Goal: Task Accomplishment & Management: Manage account settings

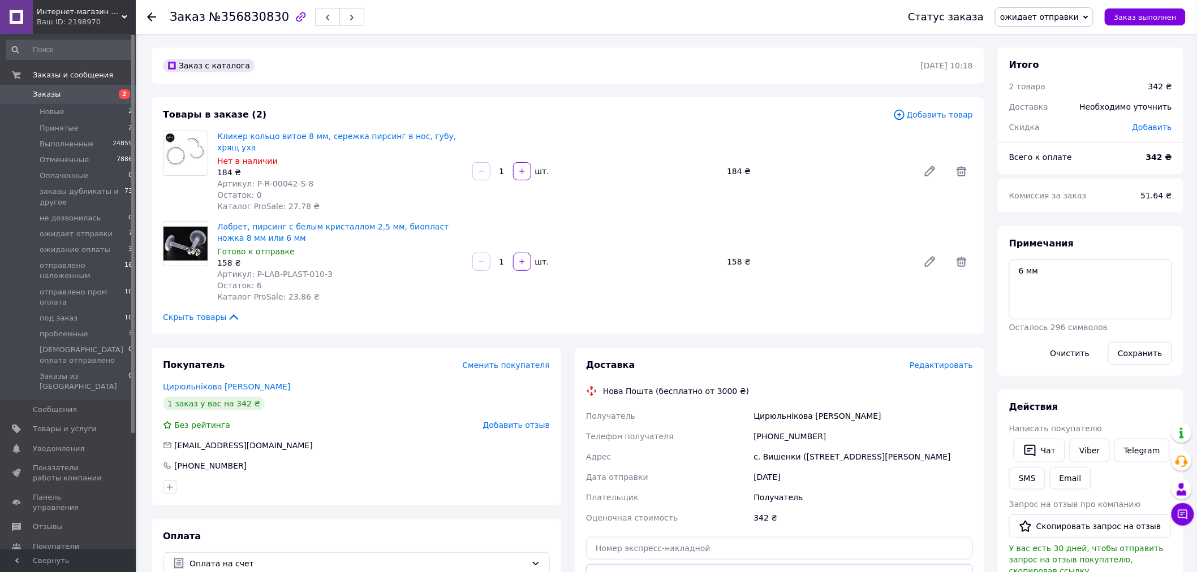
click at [959, 361] on span "Редактировать" at bounding box center [941, 365] width 63 height 9
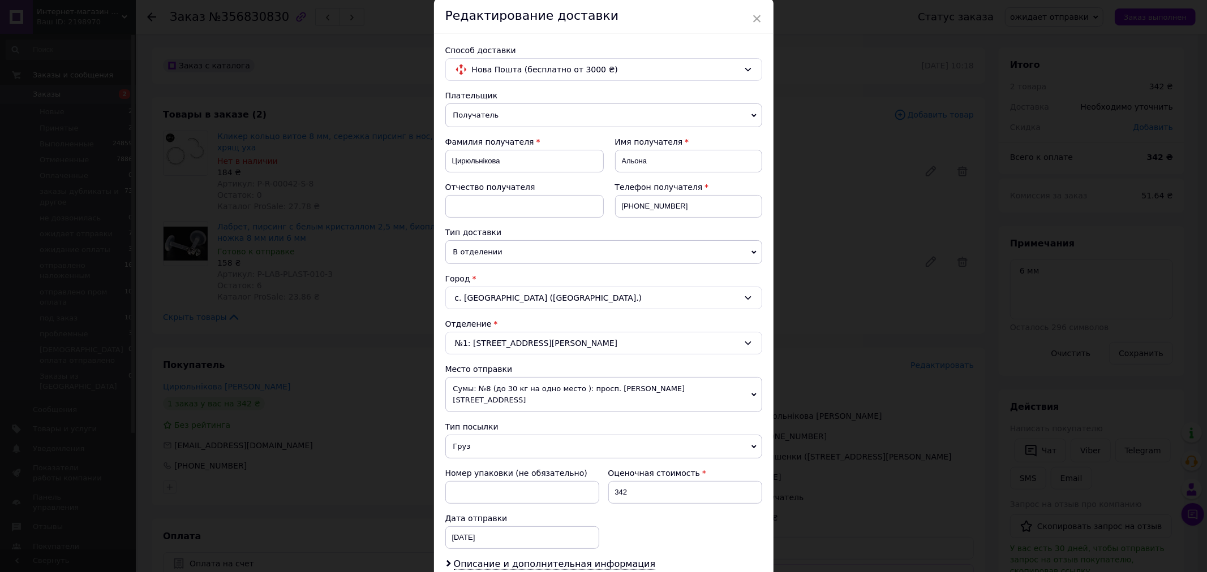
scroll to position [63, 0]
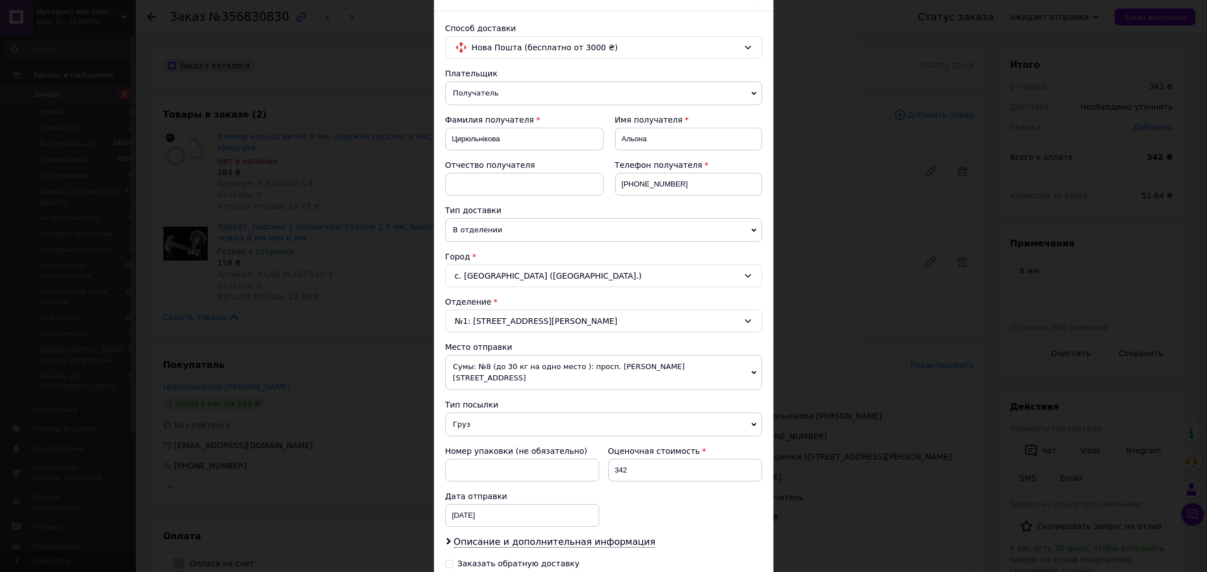
click at [477, 414] on span "Груз" at bounding box center [603, 425] width 317 height 24
click at [472, 438] on li "Документы" at bounding box center [603, 446] width 317 height 17
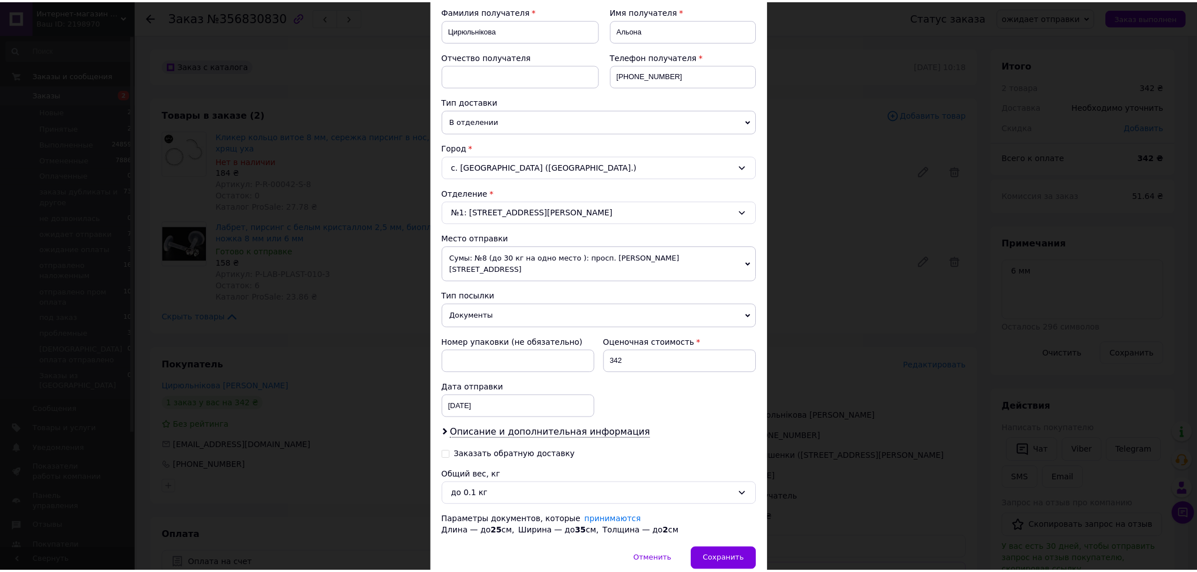
scroll to position [188, 0]
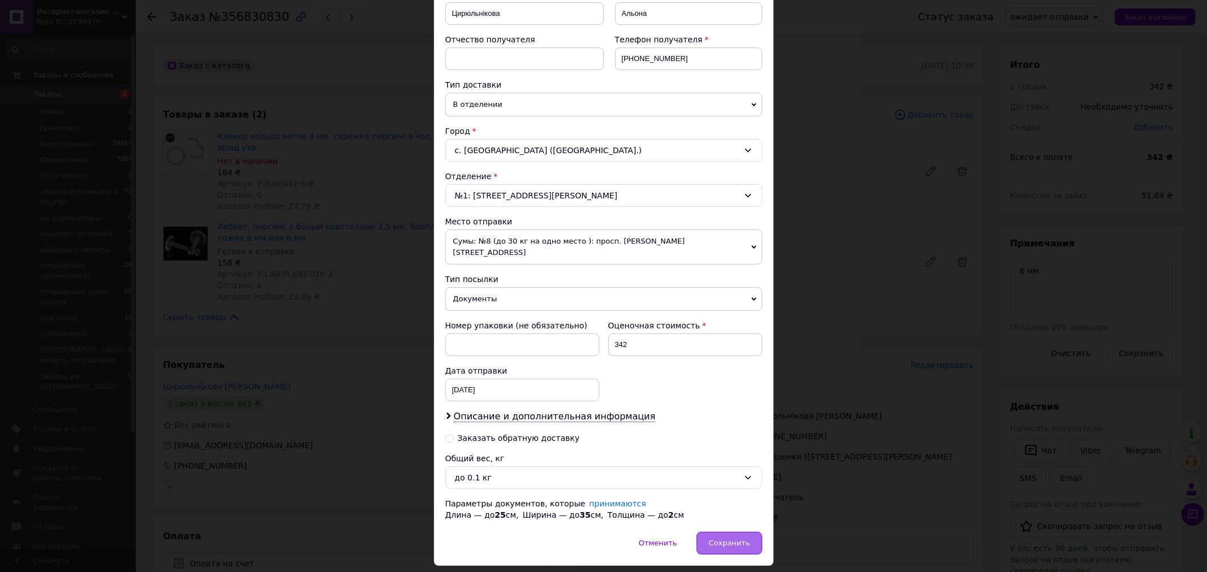
click at [717, 539] on span "Сохранить" at bounding box center [728, 543] width 41 height 8
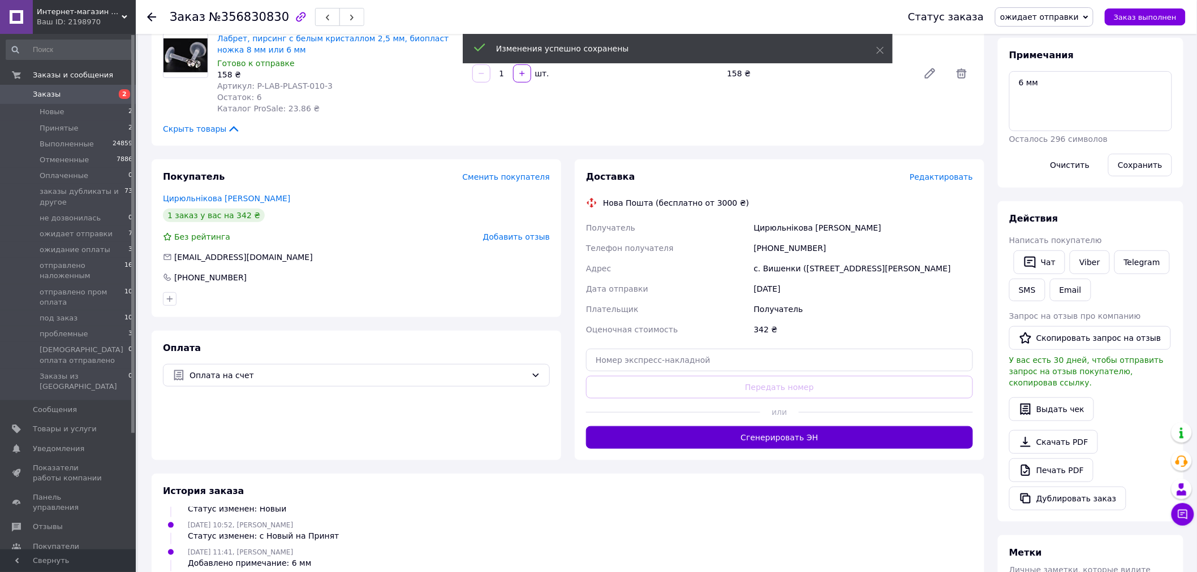
click at [776, 427] on button "Сгенерировать ЭН" at bounding box center [779, 438] width 387 height 23
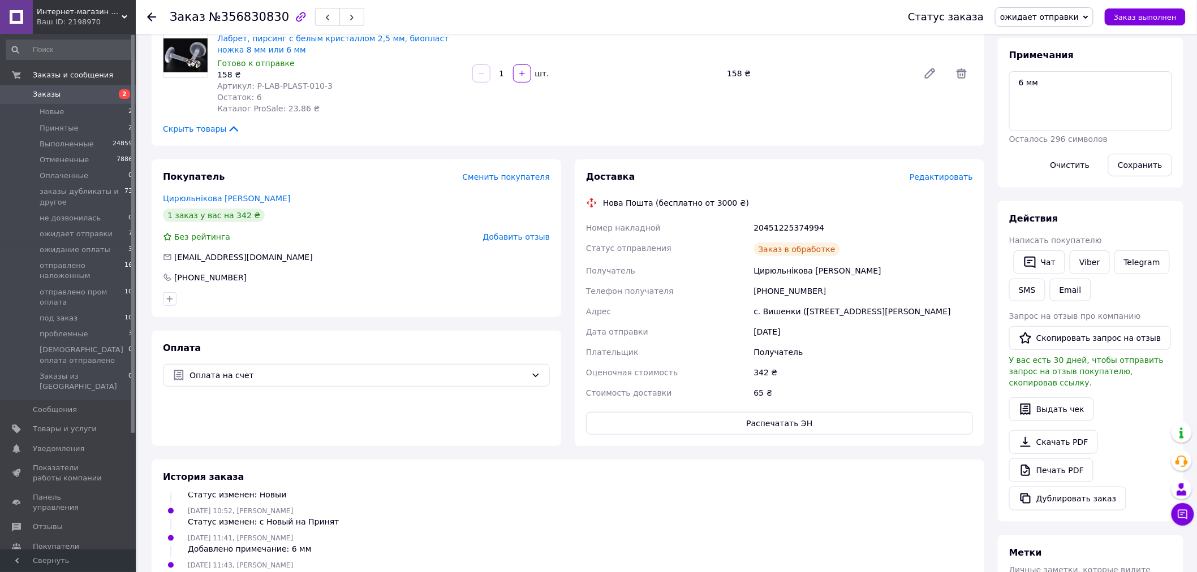
scroll to position [42, 0]
drag, startPoint x: 816, startPoint y: 214, endPoint x: 738, endPoint y: 213, distance: 78.1
click at [738, 218] on div "Номер накладной 20451225374994 Статус отправления Планируемый Получатель Цирюль…" at bounding box center [779, 311] width 391 height 186
copy div "Номер накладной 20451225374994"
click at [1094, 257] on link "Viber" at bounding box center [1090, 263] width 40 height 24
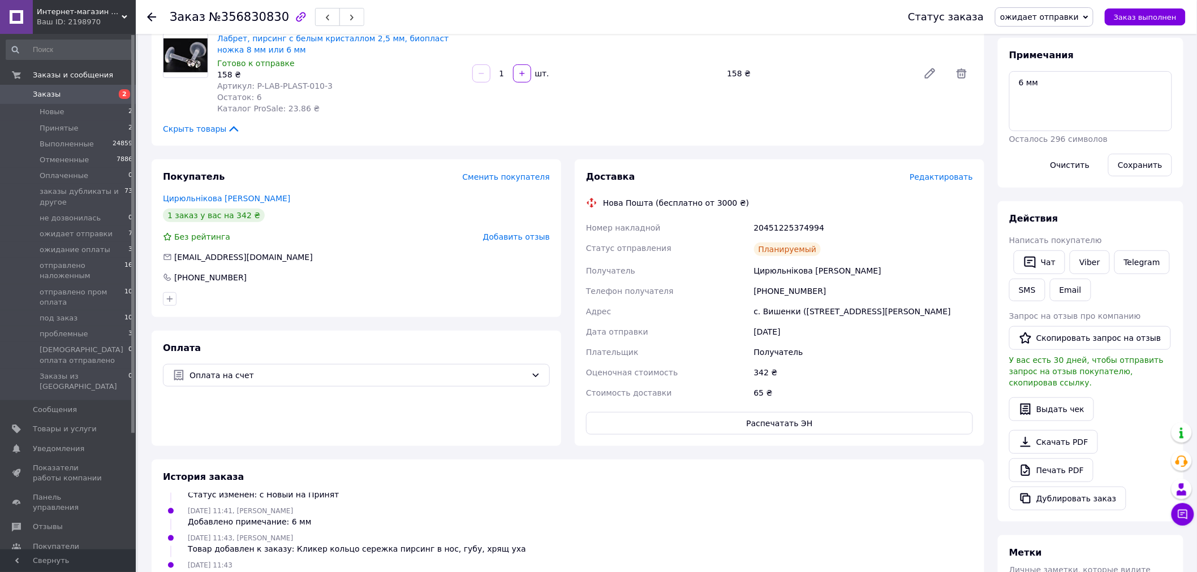
drag, startPoint x: 982, startPoint y: 300, endPoint x: 980, endPoint y: 285, distance: 15.3
click at [982, 300] on div "Доставка Редактировать Нова Пошта (бесплатно от 3000 ₴) Номер накладной 2045122…" at bounding box center [780, 303] width 410 height 287
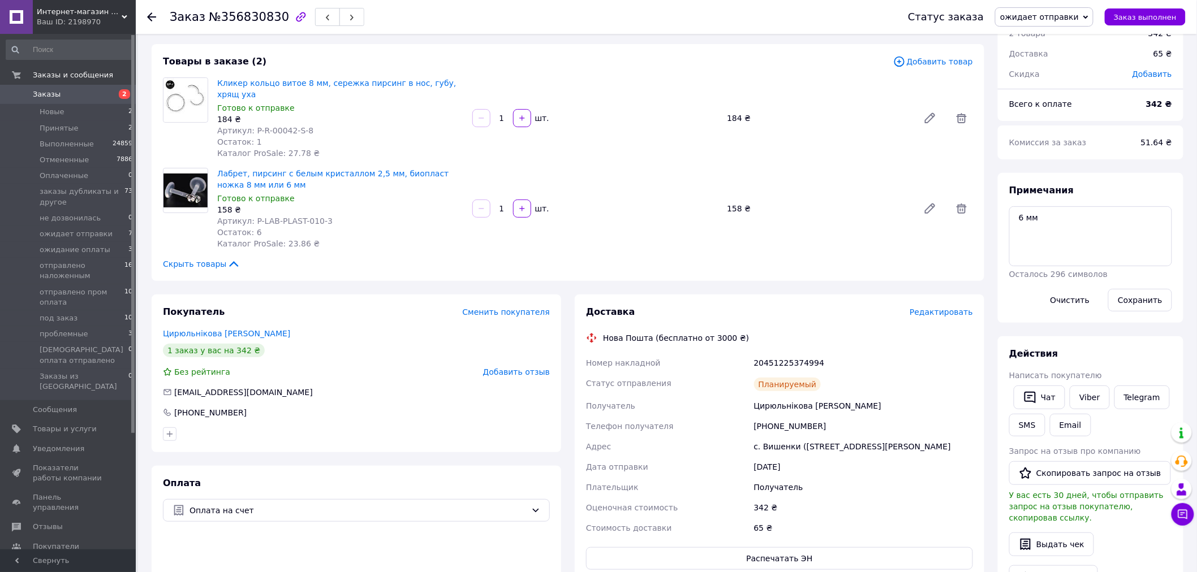
scroll to position [0, 0]
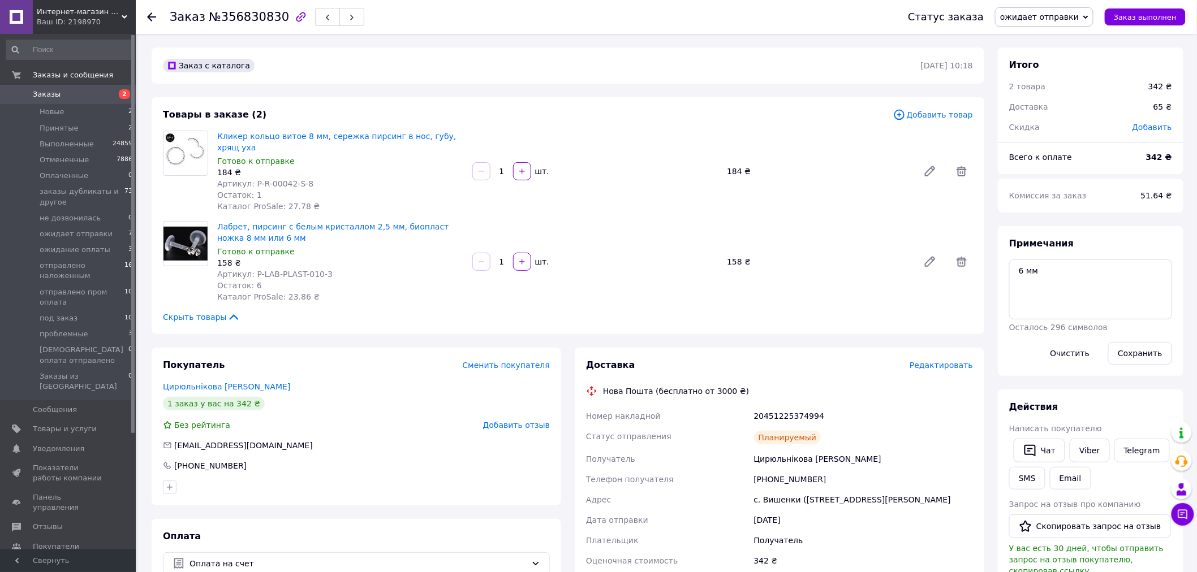
drag, startPoint x: 1148, startPoint y: 19, endPoint x: 1124, endPoint y: 3, distance: 29.0
click at [1149, 19] on span "Заказ выполнен" at bounding box center [1145, 17] width 63 height 8
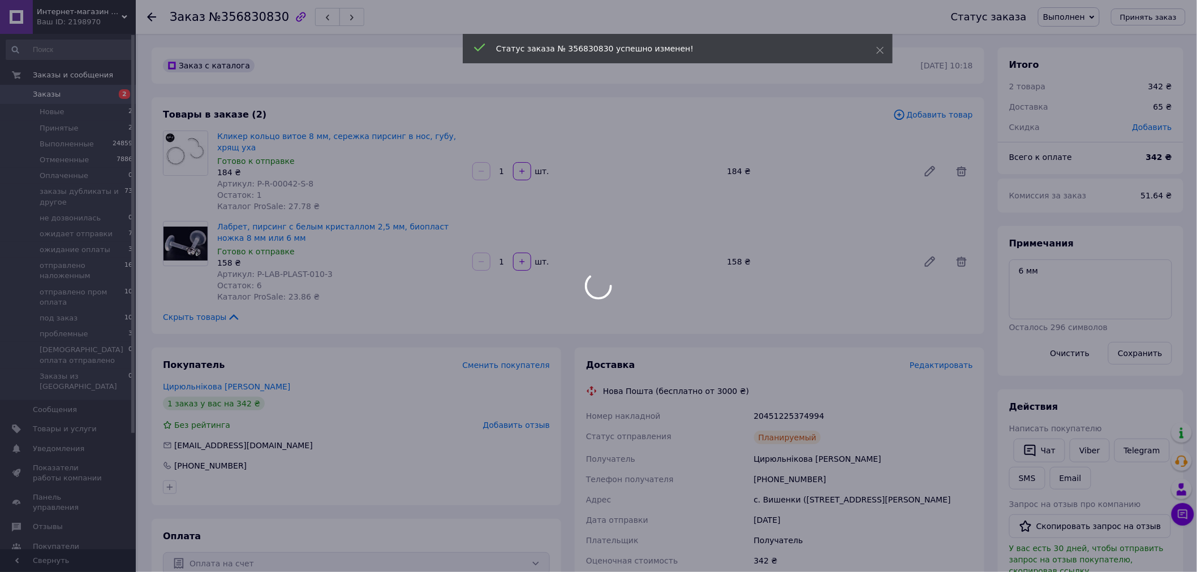
scroll to position [70, 0]
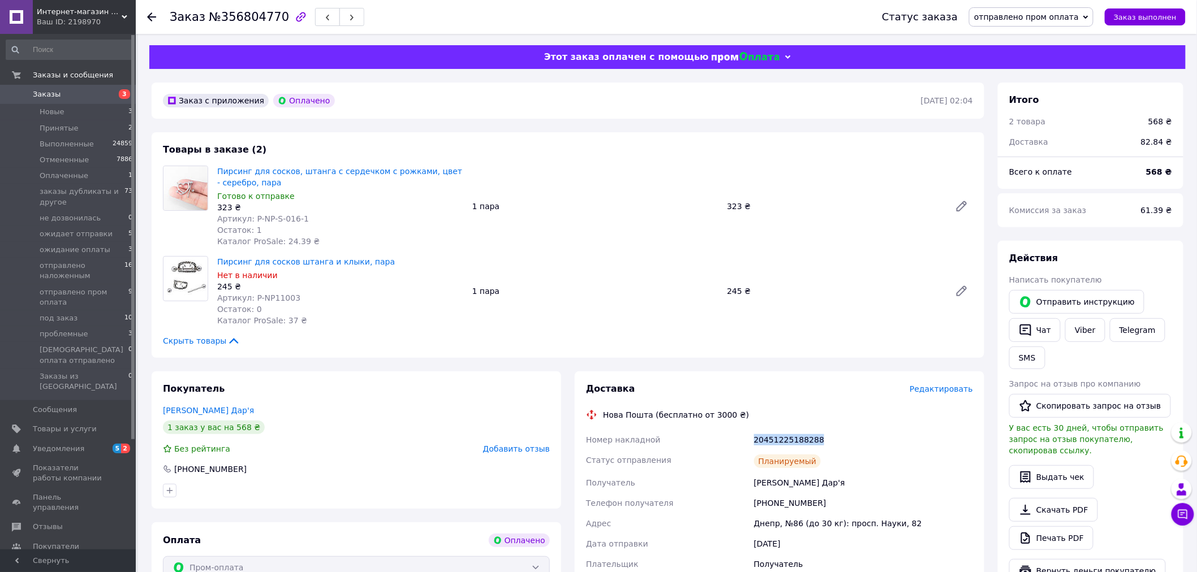
drag, startPoint x: 817, startPoint y: 439, endPoint x: 747, endPoint y: 439, distance: 70.1
click at [747, 439] on div "Номер накладной 20451225188288 Статус отправления Планируемый Получатель Черног…" at bounding box center [779, 523] width 391 height 186
copy div "Номер накладной 20451225188288"
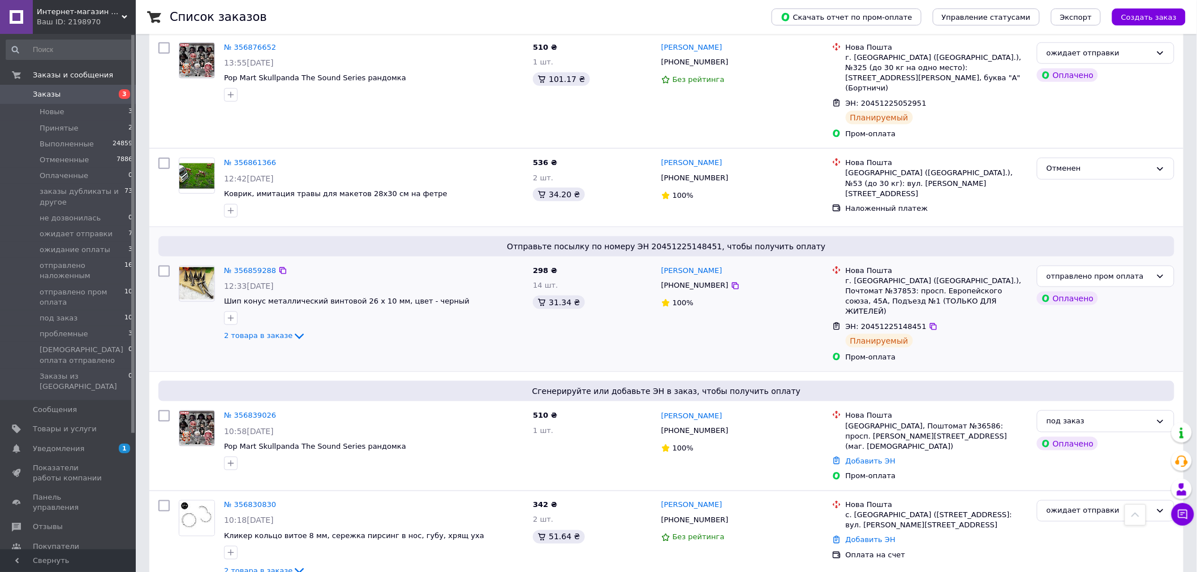
scroll to position [440, 0]
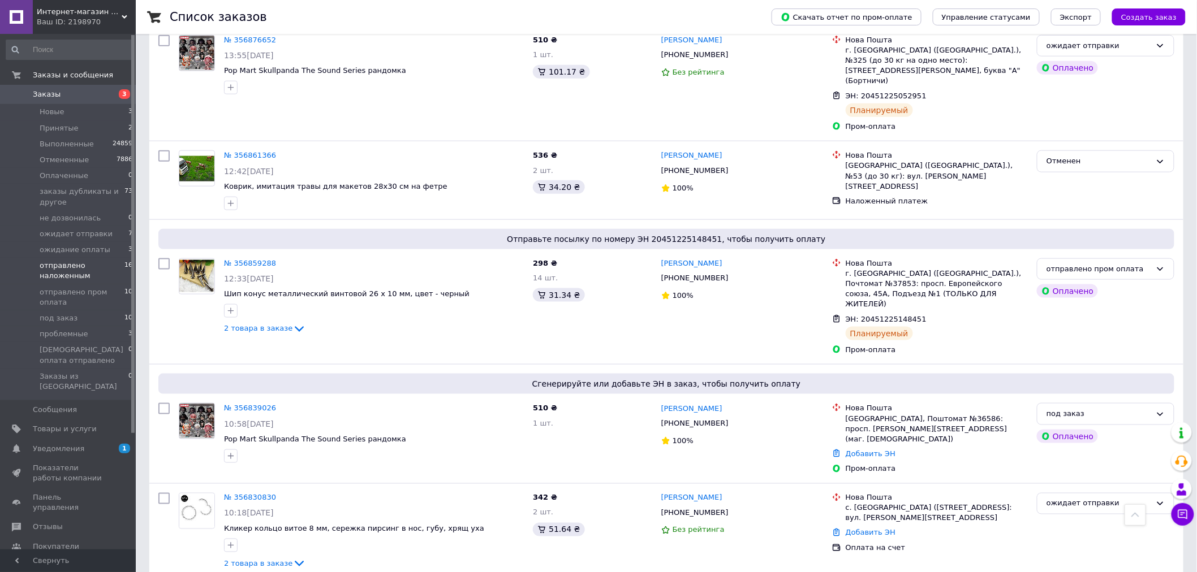
click at [66, 268] on span "отправлено наложенным" at bounding box center [82, 271] width 85 height 20
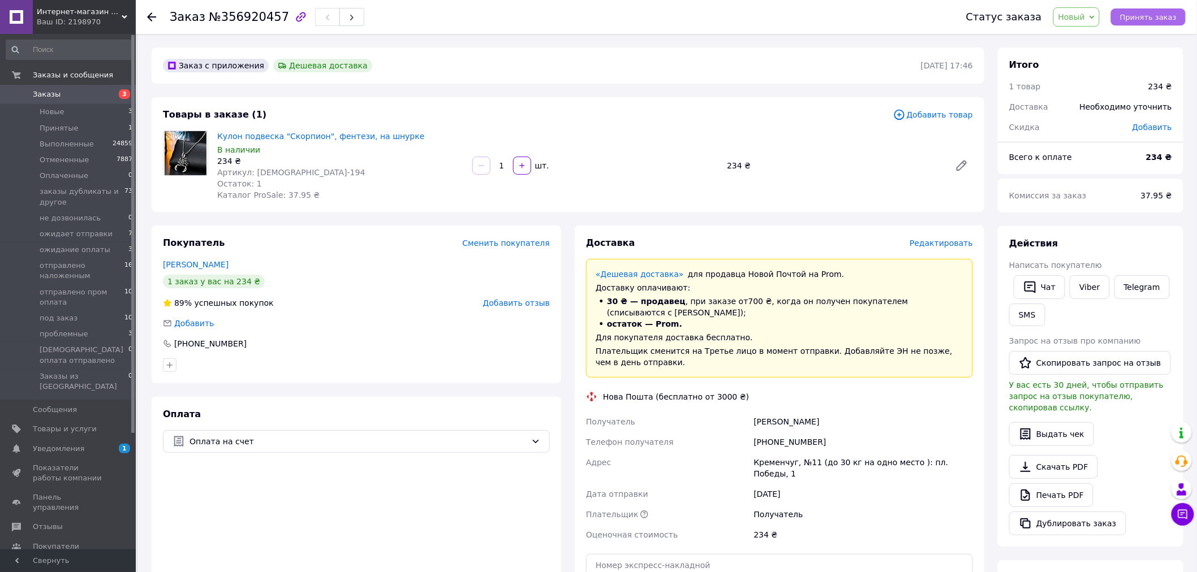
click at [1133, 20] on span "Принять заказ" at bounding box center [1148, 17] width 57 height 8
click at [1088, 280] on link "Viber" at bounding box center [1090, 287] width 40 height 24
click at [1043, 281] on button "Чат" at bounding box center [1039, 287] width 51 height 24
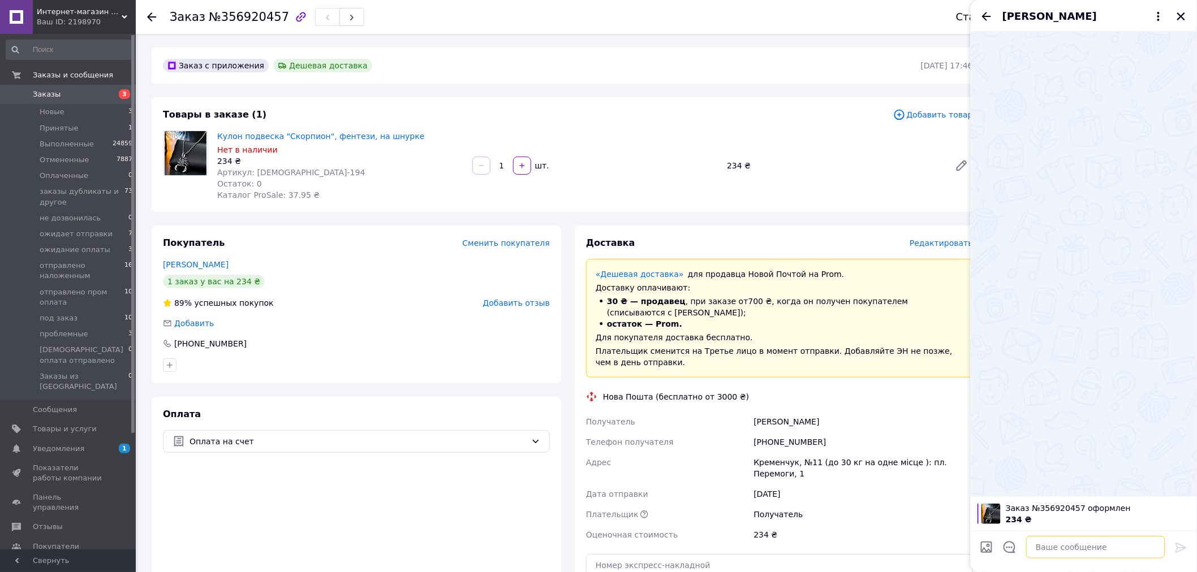
click at [1051, 548] on textarea at bounding box center [1095, 547] width 139 height 23
paste textarea "чекаю на оплату 234 грн карта приват банка 5169330533189020 ФОП Маренок Ольга l…"
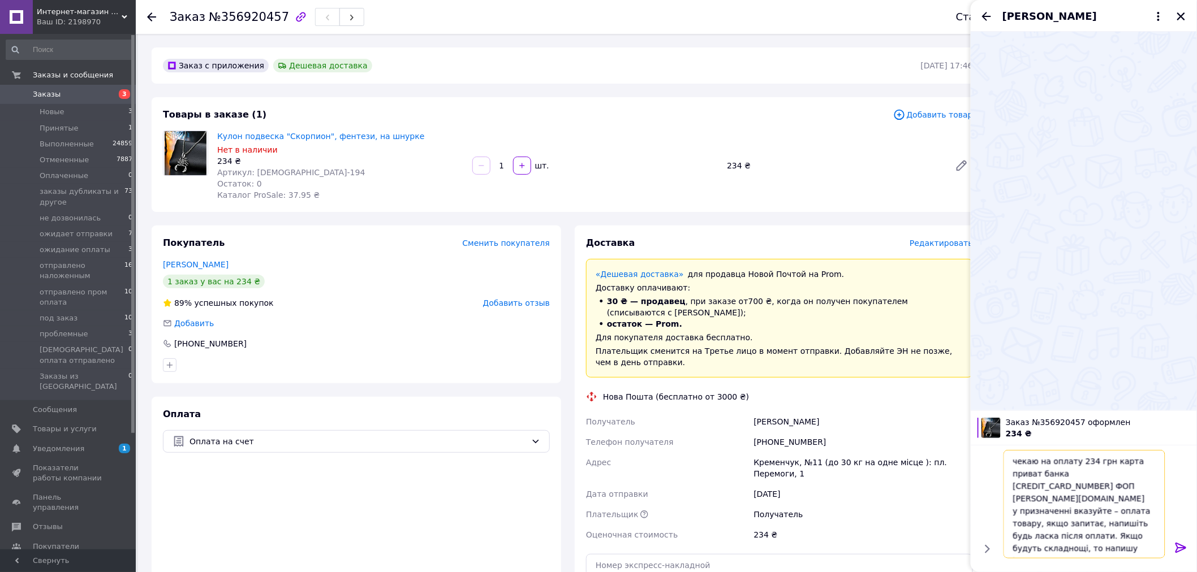
click at [1013, 462] on textarea "чекаю на оплату 234 грн карта приват банка 5169330533189020 ФОП Маренок Ольга l…" at bounding box center [1085, 504] width 162 height 109
type textarea "доброго вечора, дякую за замовлення, чекаю на оплату 234 грн карта приват банка…"
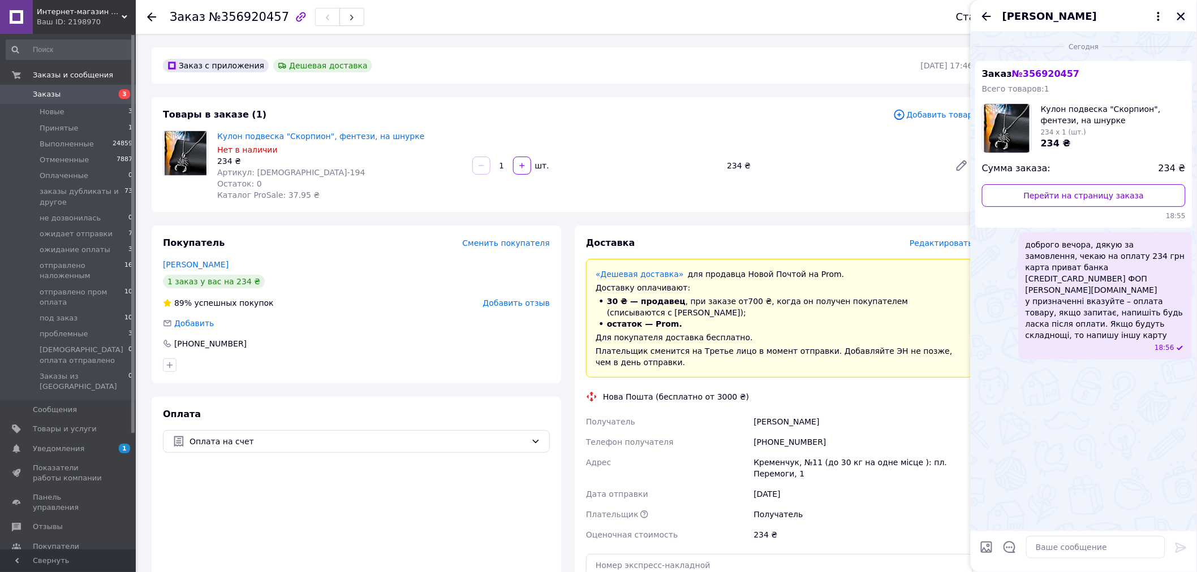
click at [1182, 18] on icon "Закрыть" at bounding box center [1181, 16] width 8 height 8
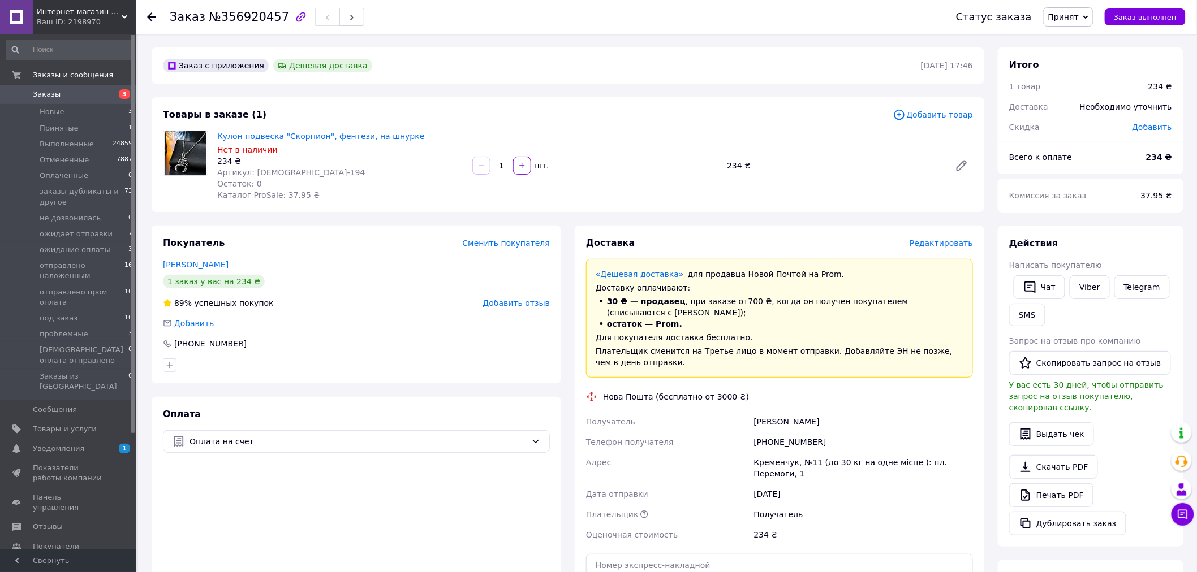
click at [1068, 17] on span "Принят" at bounding box center [1063, 16] width 31 height 9
drag, startPoint x: 1117, startPoint y: 75, endPoint x: 1050, endPoint y: 1, distance: 99.3
click at [1116, 74] on li "ожидание оплаты" at bounding box center [1130, 78] width 173 height 17
